Goal: Book appointment/travel/reservation

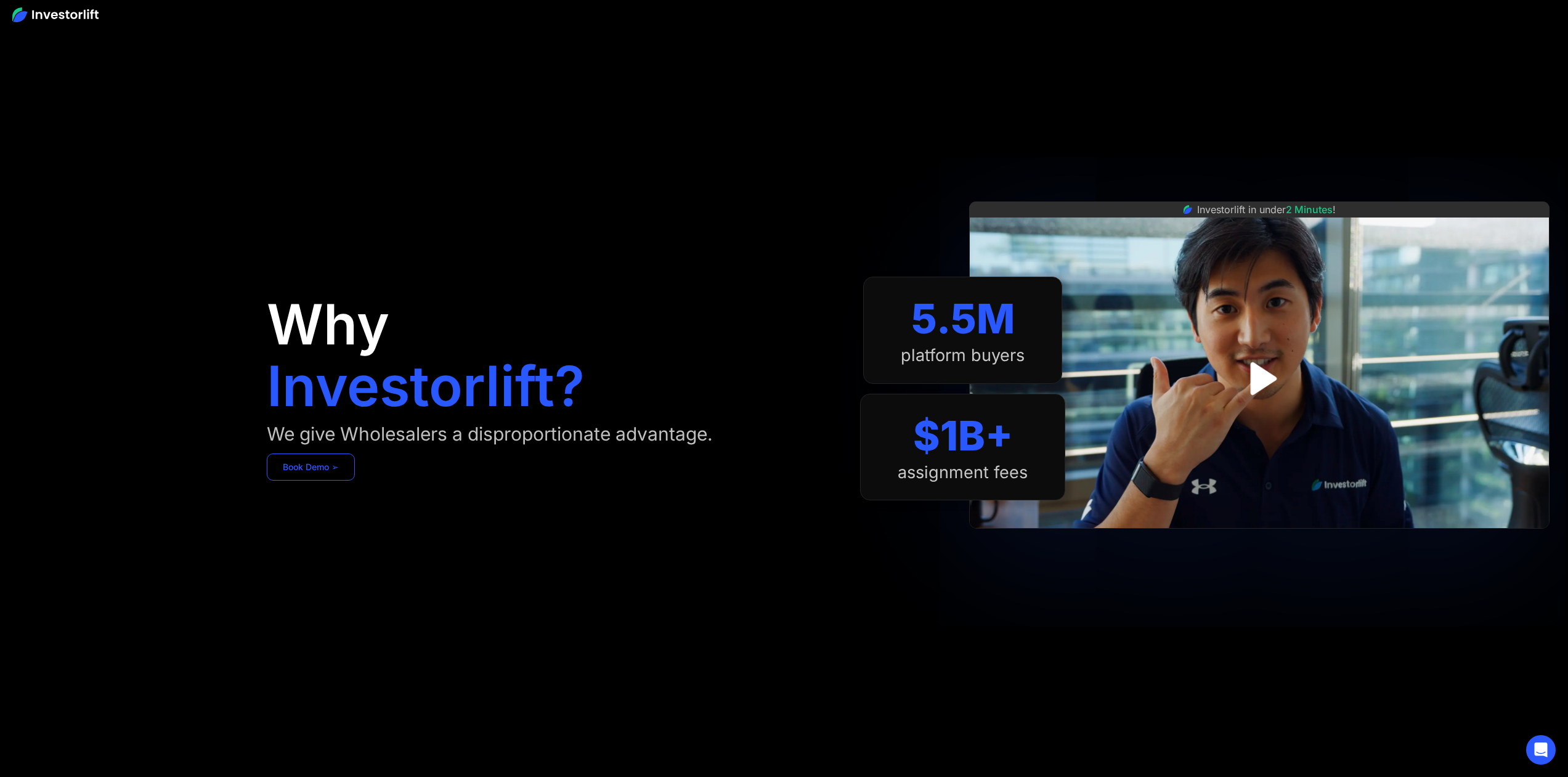
click at [313, 470] on link "Book Demo ➢" at bounding box center [310, 467] width 88 height 27
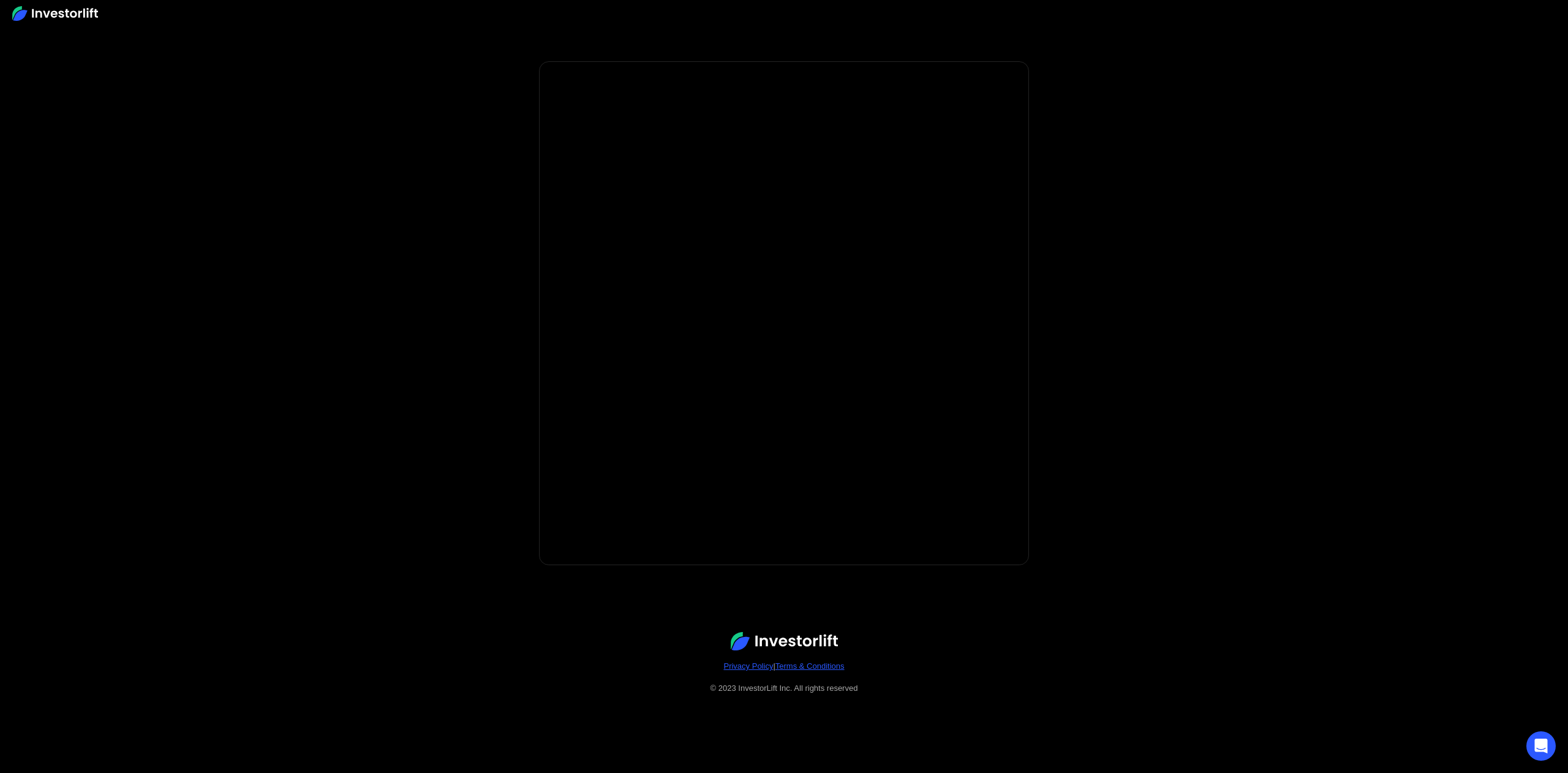
click at [427, 370] on body "* Important: Investorlift requires a minimum investment of $2,000 to join. * * …" at bounding box center [784, 386] width 1568 height 773
